Goal: Find specific page/section

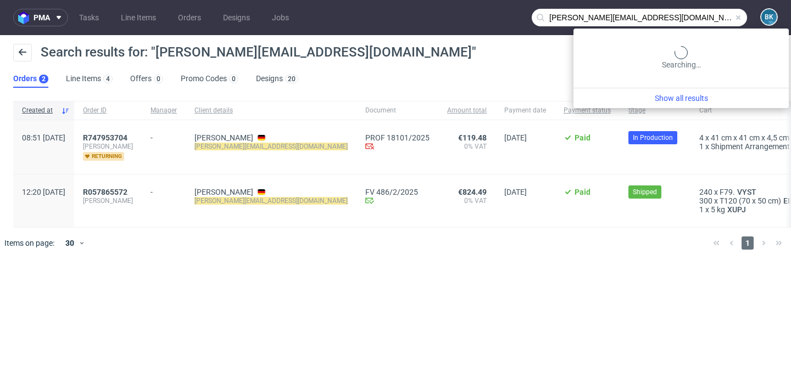
scroll to position [1183, 0]
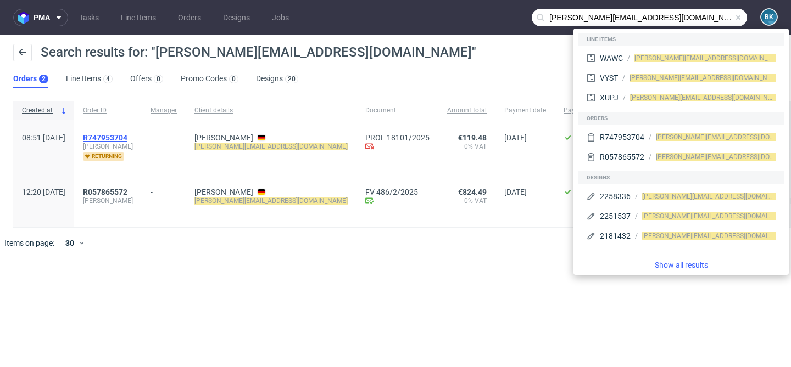
click at [127, 134] on span "R747953704" at bounding box center [105, 137] width 44 height 9
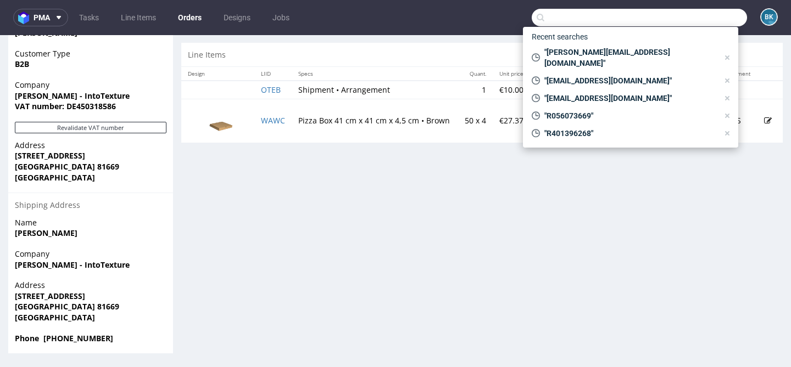
scroll to position [3, 0]
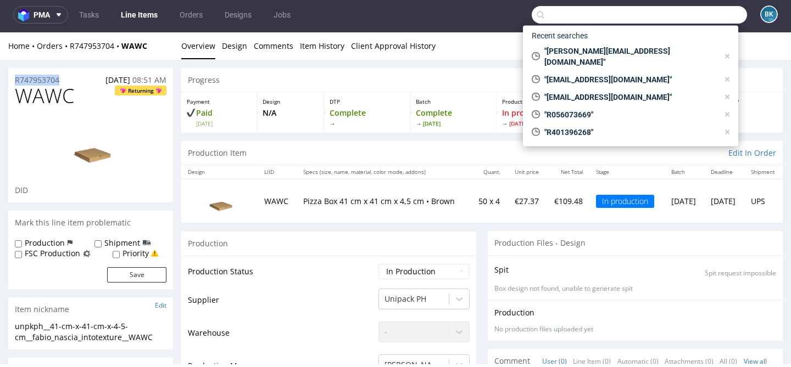
drag, startPoint x: 65, startPoint y: 77, endPoint x: 0, endPoint y: 75, distance: 65.4
copy p "R747953704"
click at [92, 18] on link "Tasks" at bounding box center [89, 15] width 33 height 18
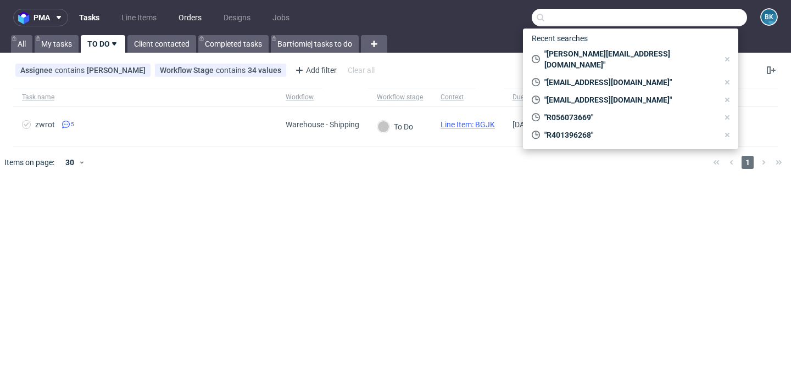
click at [194, 15] on link "Orders" at bounding box center [190, 18] width 36 height 18
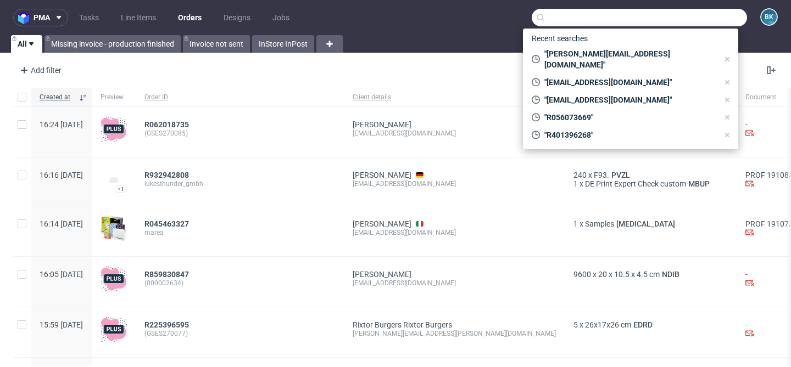
click at [626, 19] on input "text" at bounding box center [639, 18] width 215 height 18
paste input "[EMAIL_ADDRESS][DOMAIN_NAME]"
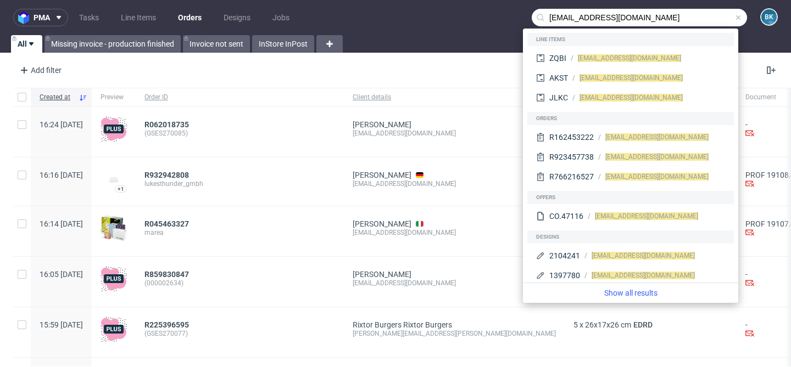
type input "[EMAIL_ADDRESS][DOMAIN_NAME]"
